Goal: Task Accomplishment & Management: Manage account settings

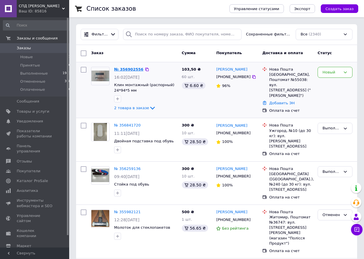
click at [132, 70] on link "№ 356902556" at bounding box center [128, 69] width 29 height 4
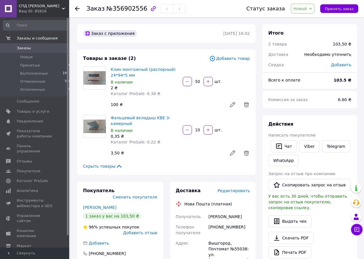
click at [23, 48] on span "Заказы" at bounding box center [24, 48] width 14 height 5
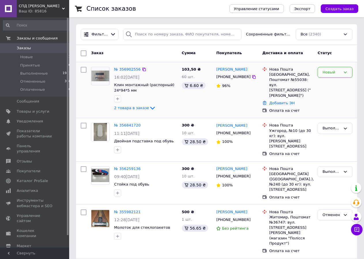
click at [345, 74] on icon at bounding box center [345, 72] width 5 height 5
click at [333, 105] on li "Отменен" at bounding box center [335, 105] width 34 height 11
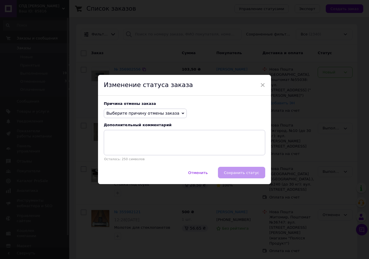
click at [167, 114] on span "Выберите причину отмены заказа" at bounding box center [142, 113] width 73 height 5
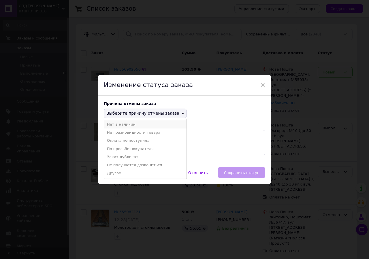
click at [128, 125] on li "Нет в наличии" at bounding box center [145, 124] width 82 height 8
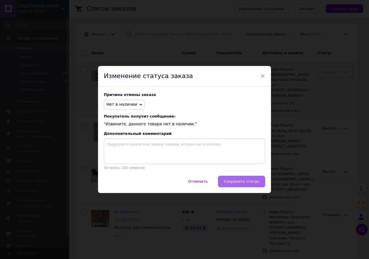
click at [240, 182] on span "Сохранить статус" at bounding box center [241, 181] width 35 height 4
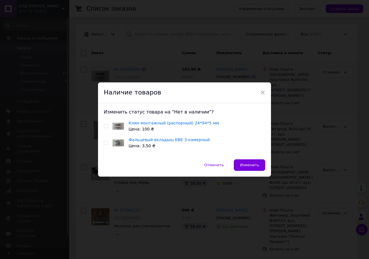
click at [104, 142] on input "checkbox" at bounding box center [106, 143] width 4 height 4
checkbox input "true"
click at [242, 165] on span "Изменить" at bounding box center [249, 165] width 19 height 4
